Goal: Task Accomplishment & Management: Manage account settings

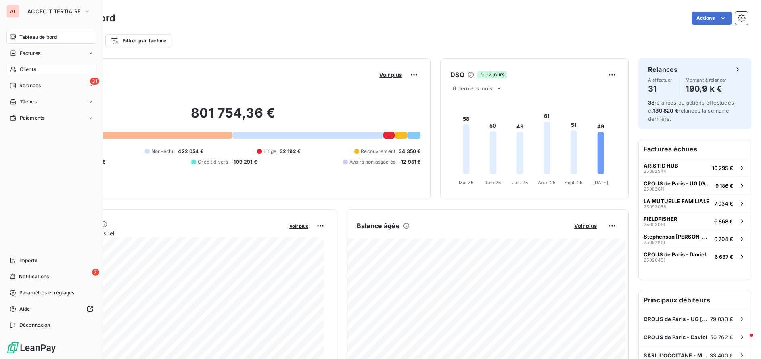
click at [33, 70] on span "Clients" at bounding box center [28, 69] width 16 height 7
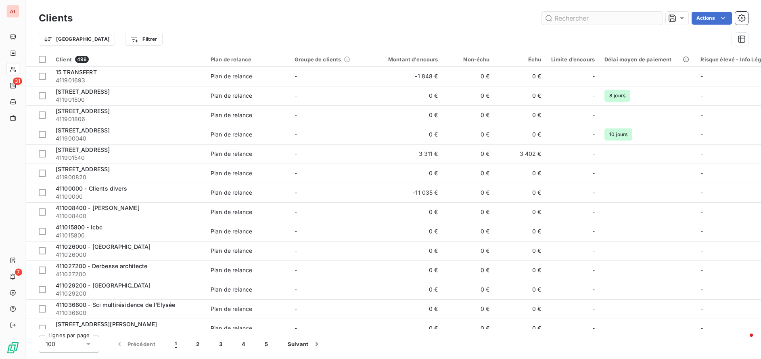
click at [588, 18] on input "text" at bounding box center [601, 18] width 121 height 13
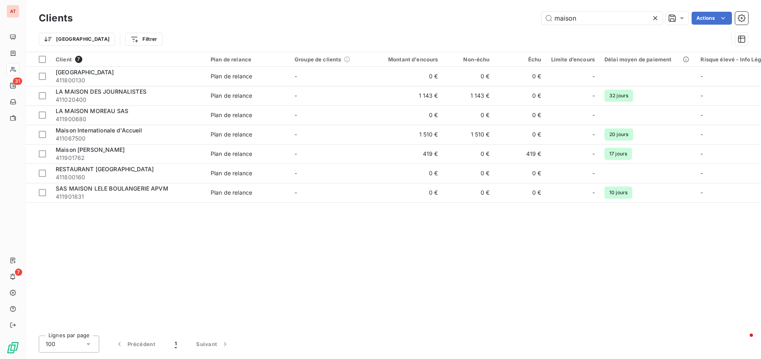
click at [250, 259] on div "Client 7 Plan de relance Groupe de clients Montant d'encours Non-échu Échu Limi…" at bounding box center [393, 190] width 735 height 277
drag, startPoint x: 601, startPoint y: 19, endPoint x: 335, endPoint y: 11, distance: 265.6
click at [336, 11] on div "Clients maison Actions" at bounding box center [393, 18] width 709 height 17
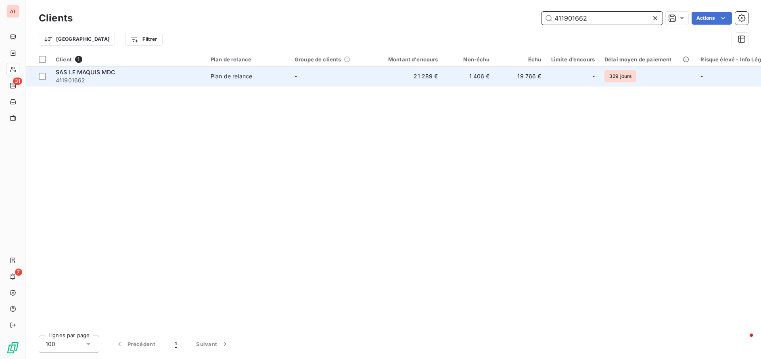
type input "411901662"
click at [73, 73] on span "SAS LE MAQUIS MDC" at bounding box center [86, 72] width 60 height 7
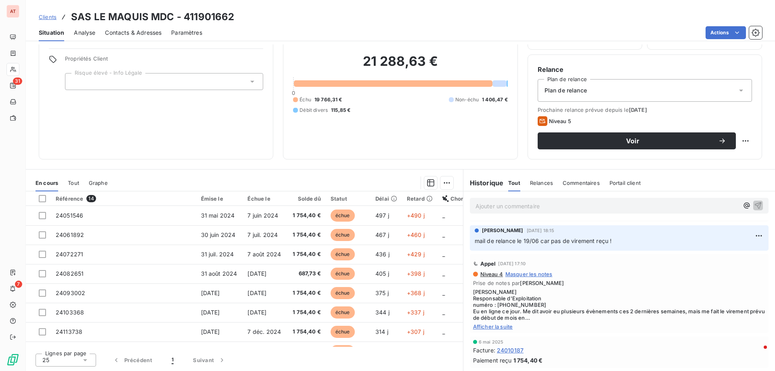
scroll to position [121, 0]
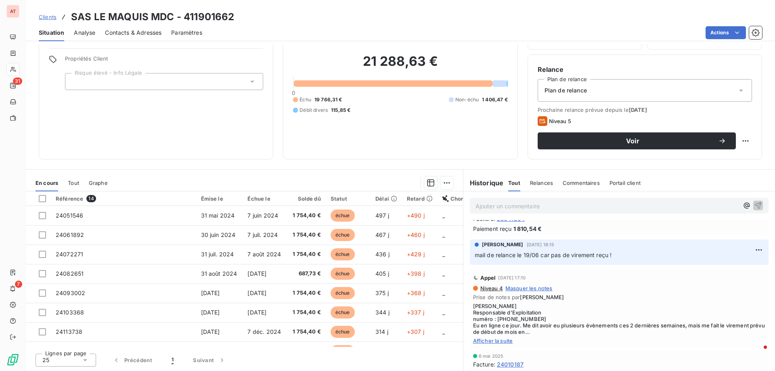
click at [631, 296] on span "Prise de notes par [PERSON_NAME]" at bounding box center [619, 297] width 292 height 6
click at [573, 282] on div "Appel [DATE] 17:10" at bounding box center [619, 277] width 292 height 13
click at [501, 341] on span "Afficher la suite" at bounding box center [619, 340] width 292 height 6
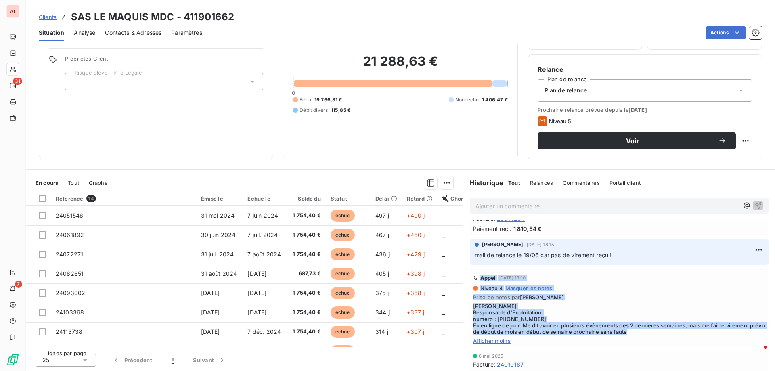
drag, startPoint x: 673, startPoint y: 333, endPoint x: 468, endPoint y: 277, distance: 211.8
click at [470, 277] on div "Appel [DATE] 17:10 Niveau 4 Masquer les notes Prise de notes par [PERSON_NAME] …" at bounding box center [619, 307] width 299 height 79
drag, startPoint x: 572, startPoint y: 309, endPoint x: 593, endPoint y: 298, distance: 23.5
click at [573, 309] on span "[PERSON_NAME] Responsable d'Exploitation numéro : [PHONE_NUMBER] Eu en ligne ce…" at bounding box center [619, 319] width 292 height 32
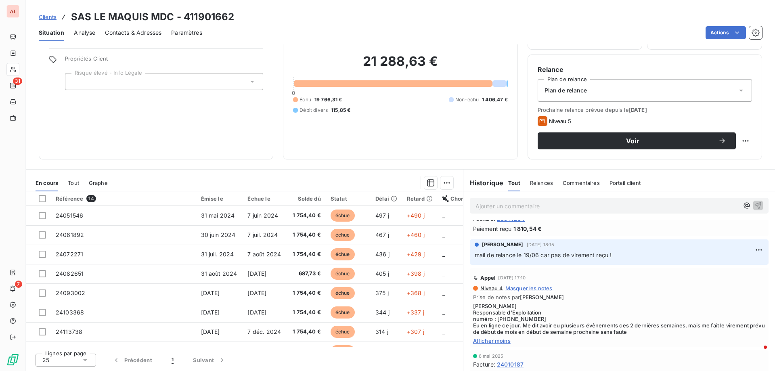
click at [712, 255] on p "mail de relance le 19/06 car pas de virement reçu !" at bounding box center [618, 255] width 289 height 9
click at [539, 209] on p "Ajouter un commentaire ﻿" at bounding box center [606, 206] width 263 height 10
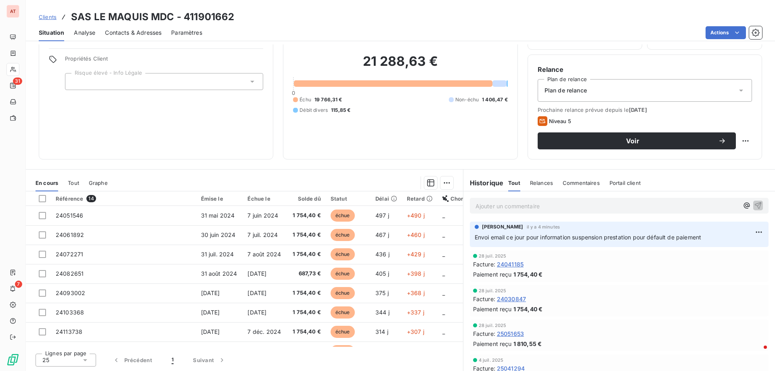
scroll to position [0, 0]
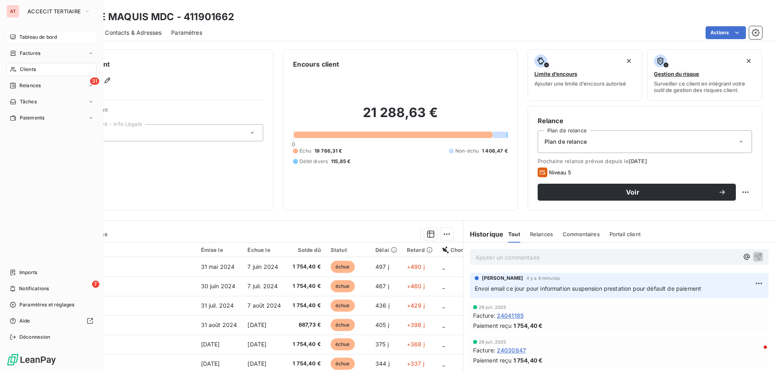
click at [44, 36] on span "Tableau de bord" at bounding box center [38, 36] width 38 height 7
